Goal: Consume media (video, audio)

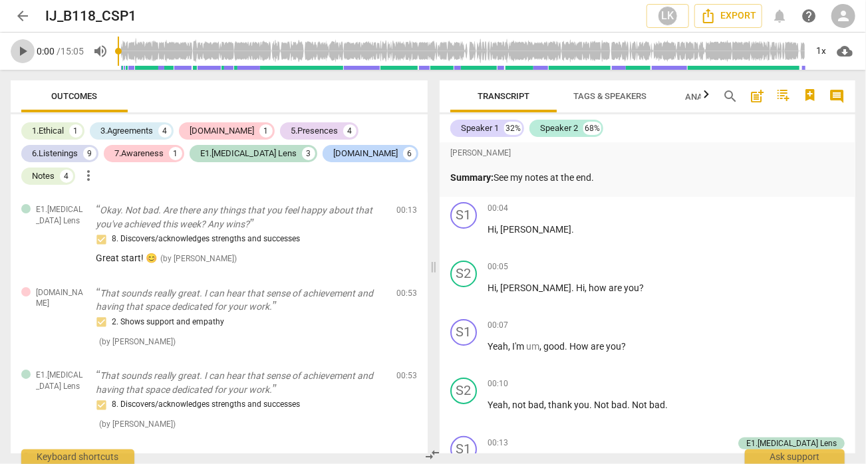
click at [21, 51] on span "play_arrow" at bounding box center [23, 51] width 16 height 16
type input "5"
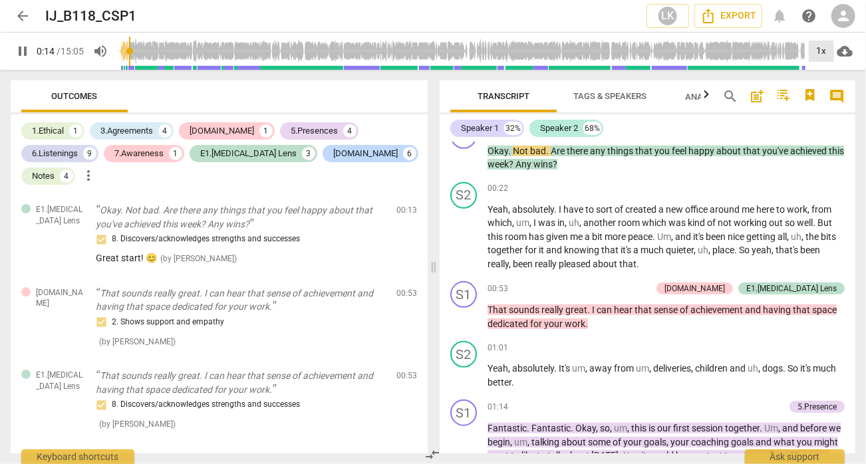
click at [819, 52] on div "1x" at bounding box center [821, 51] width 25 height 21
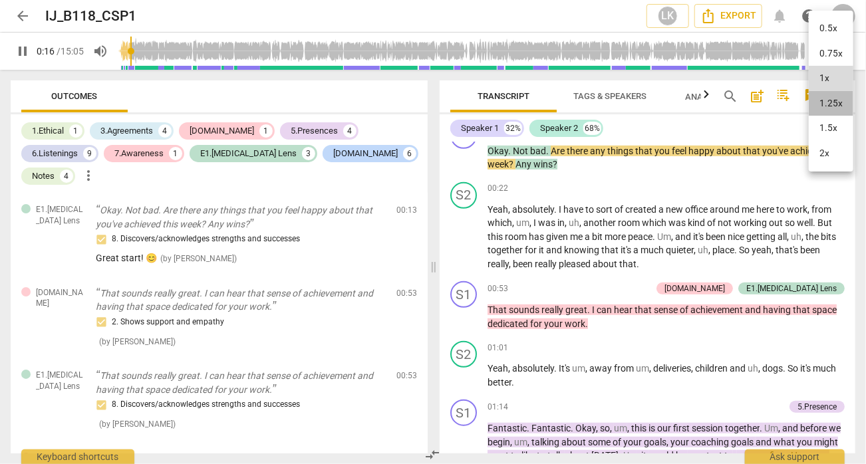
click at [825, 105] on li "1.25x" at bounding box center [831, 103] width 45 height 25
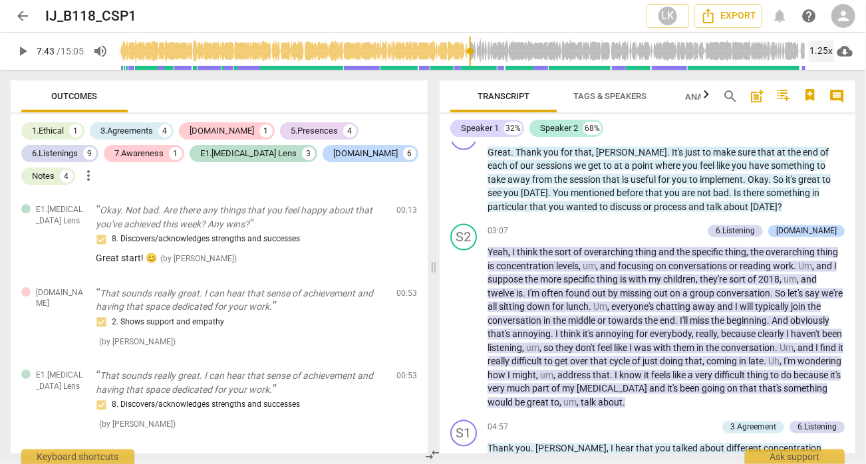
scroll to position [1652, 0]
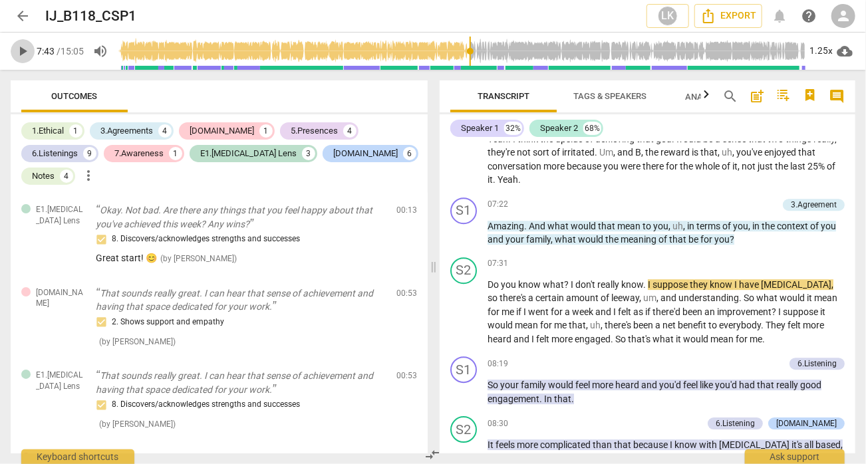
click at [27, 53] on span "play_arrow" at bounding box center [23, 51] width 16 height 16
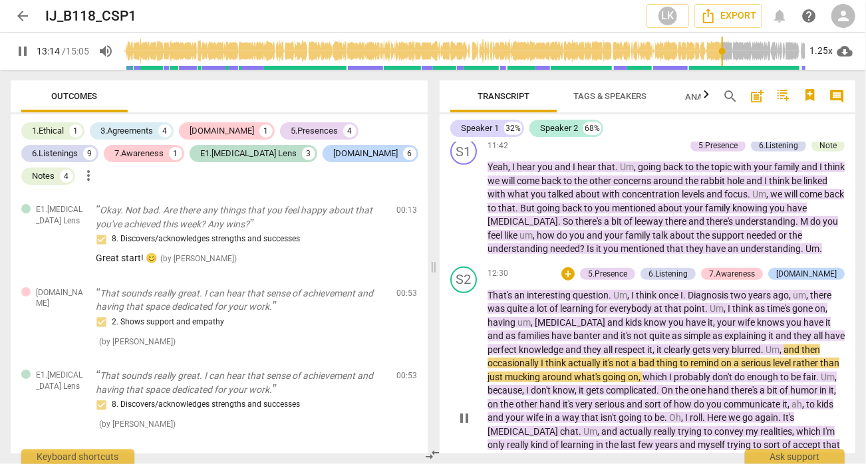
scroll to position [2677, 0]
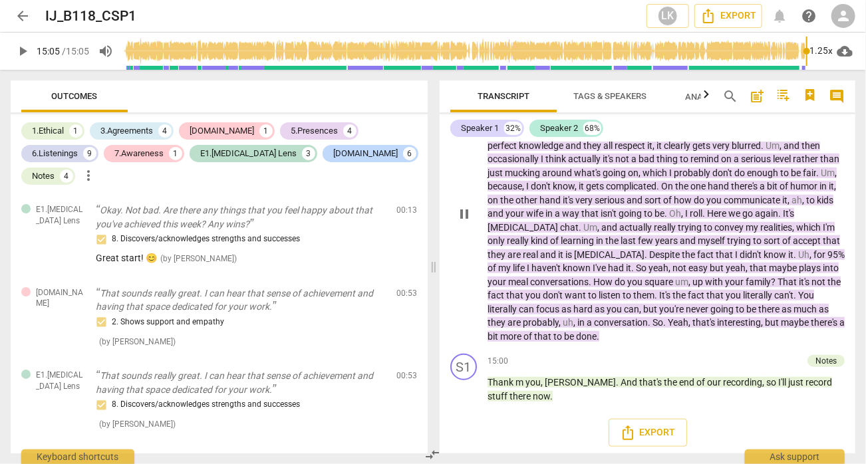
type input "905"
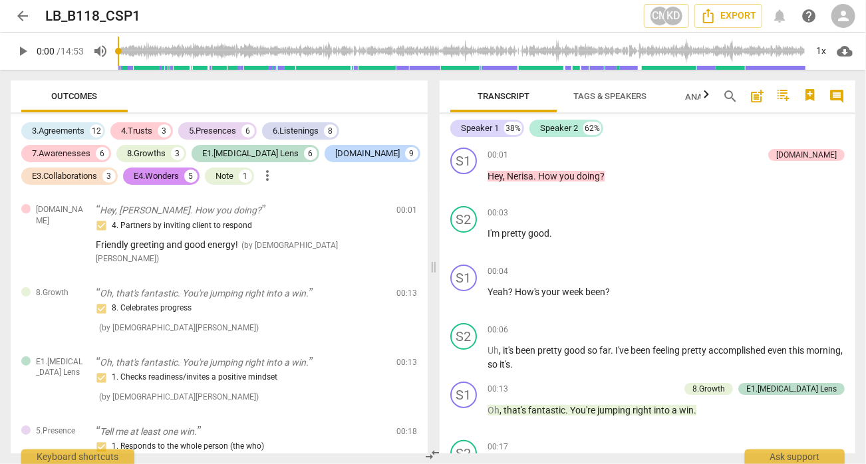
click at [21, 49] on span "play_arrow" at bounding box center [23, 51] width 16 height 16
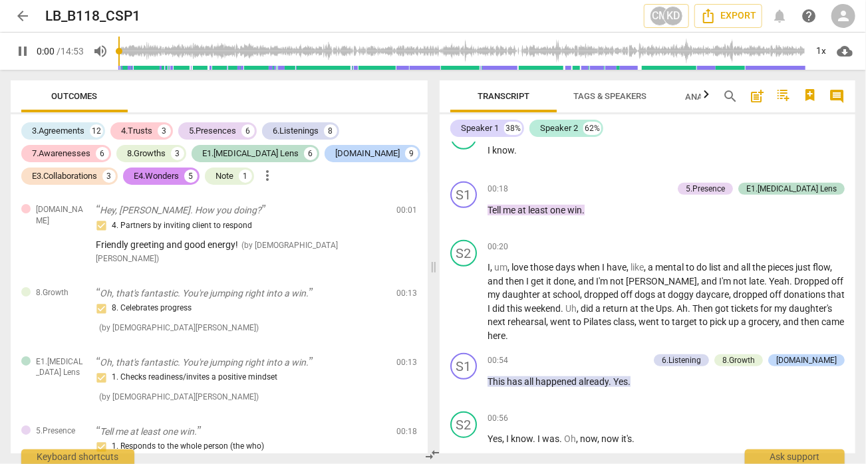
drag, startPoint x: 136, startPoint y: 47, endPoint x: 117, endPoint y: 51, distance: 19.6
click at [118, 51] on input "range" at bounding box center [462, 51] width 688 height 43
click at [17, 45] on span "pause" at bounding box center [23, 51] width 16 height 16
type input "1"
